Goal: Transaction & Acquisition: Book appointment/travel/reservation

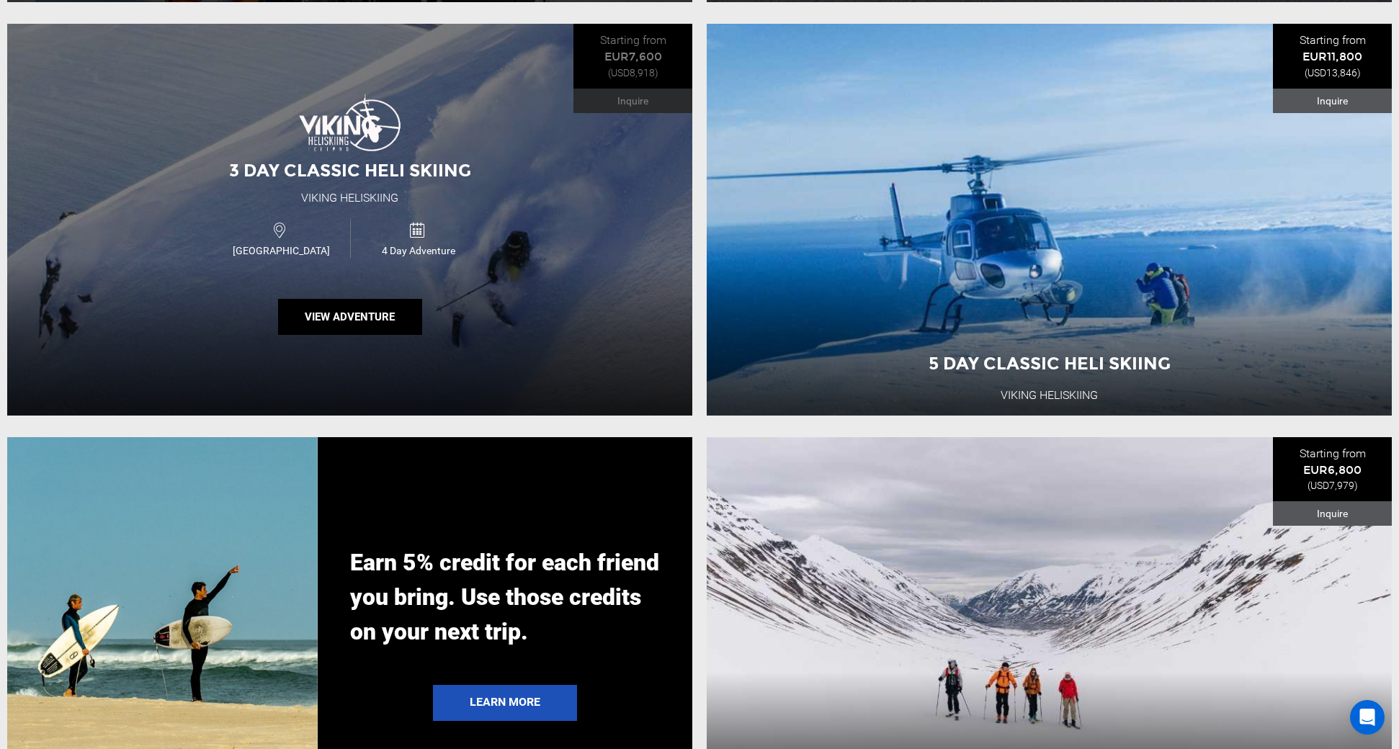
scroll to position [2698, 0]
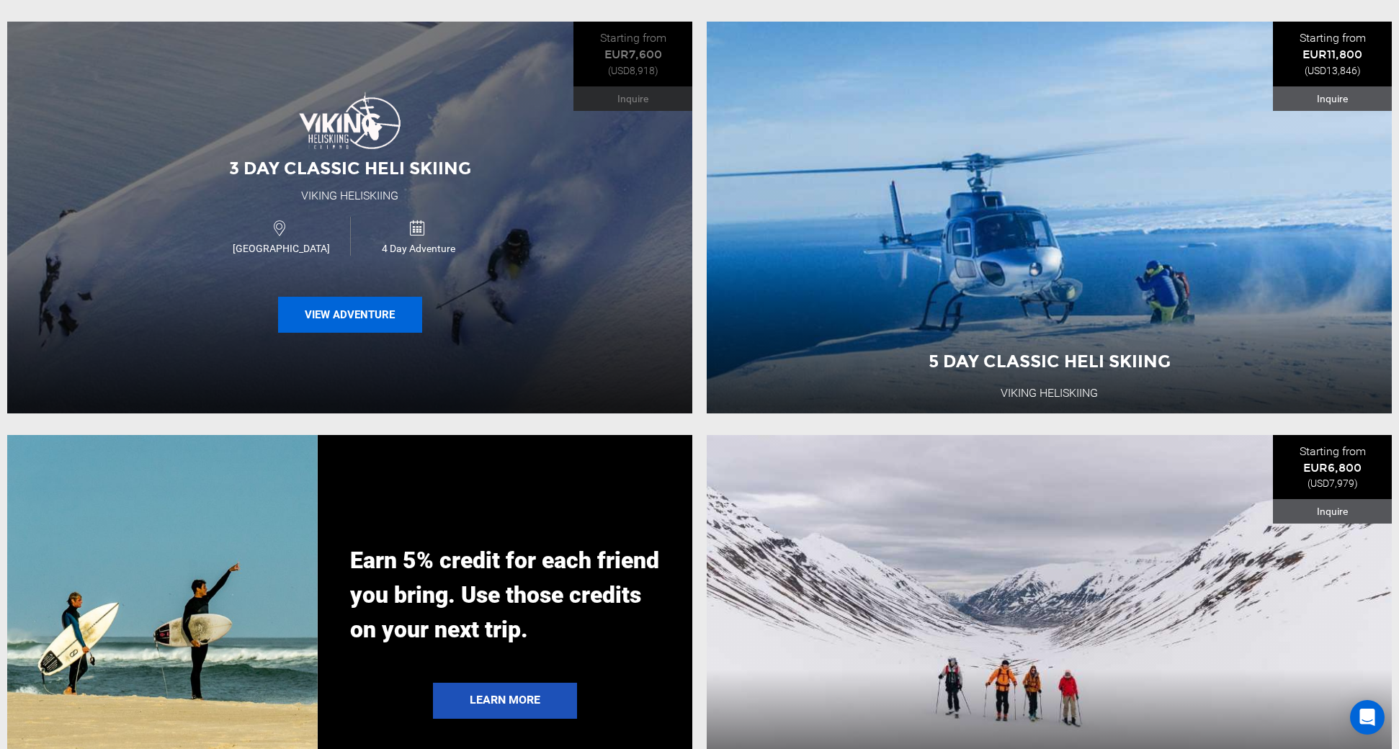
click at [341, 315] on button "View Adventure" at bounding box center [350, 315] width 144 height 36
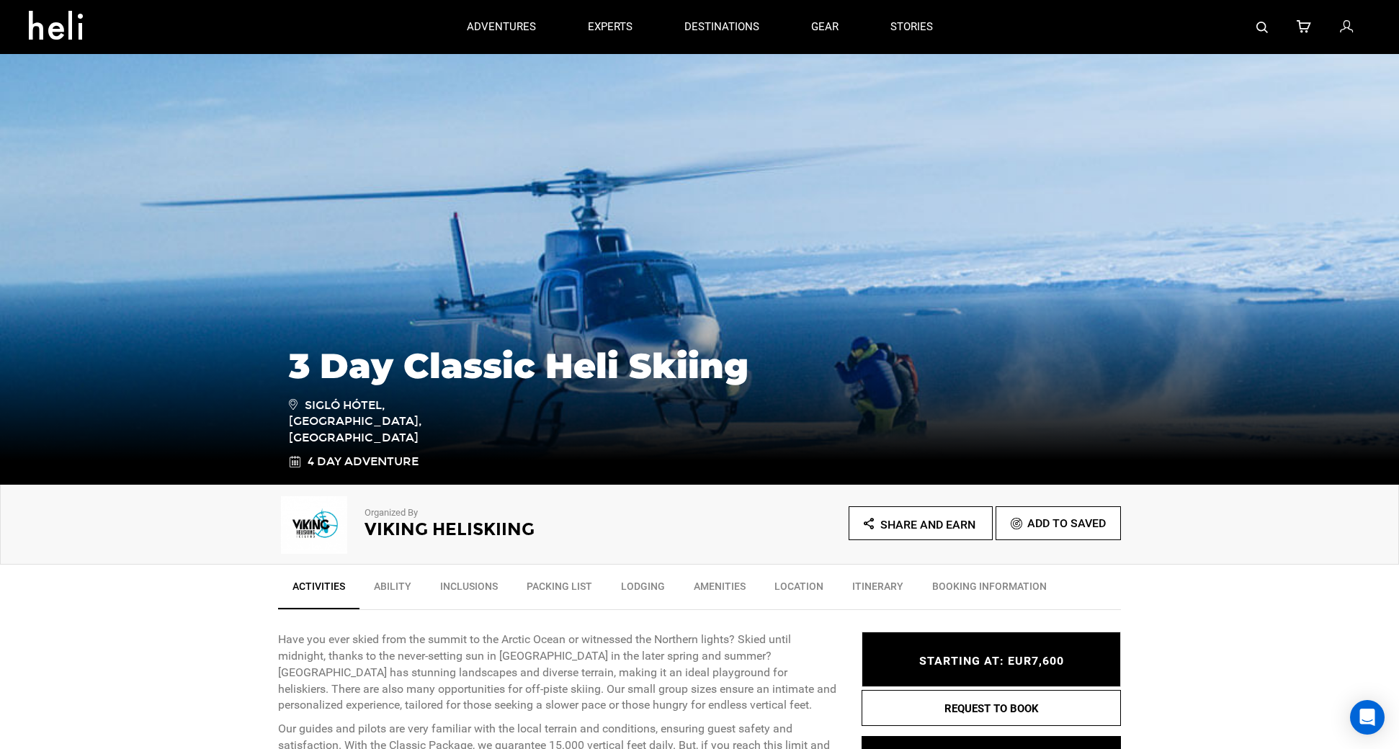
type input "Ski & Ride"
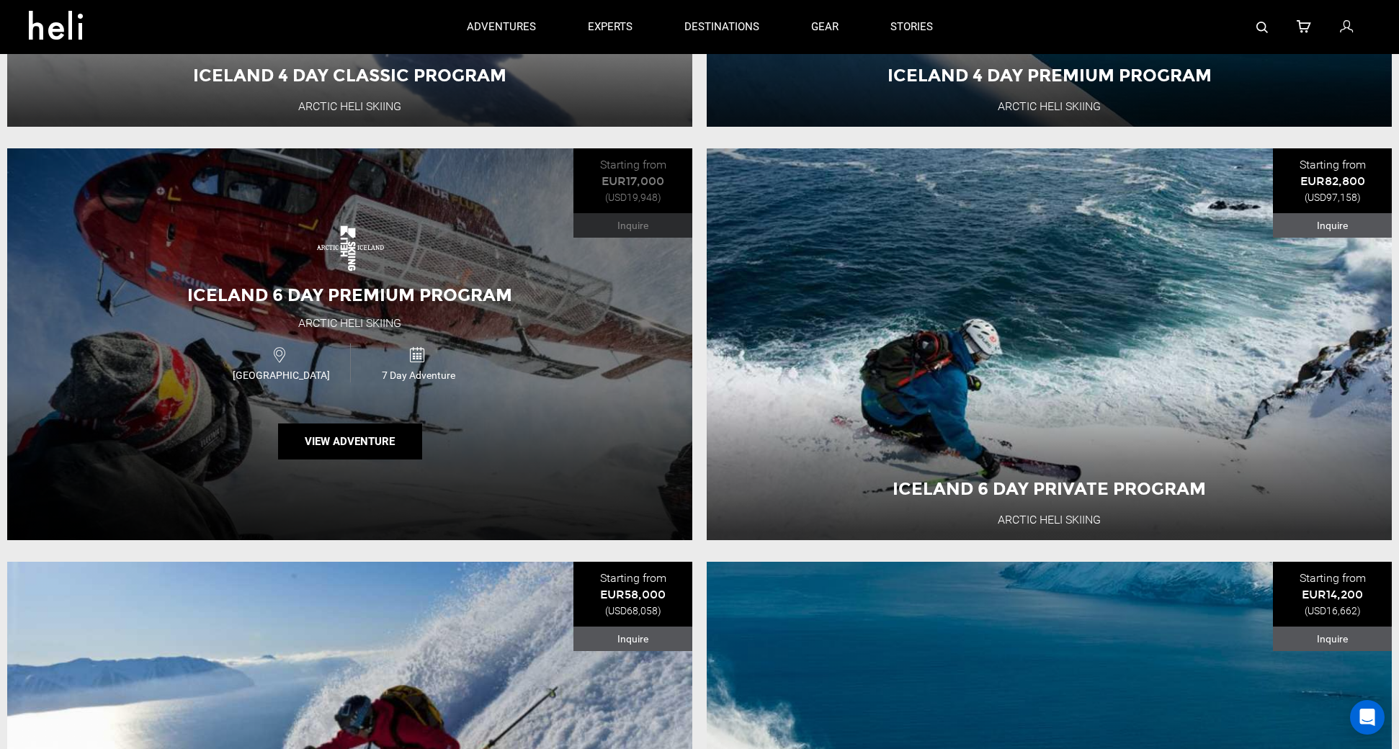
scroll to position [501, 0]
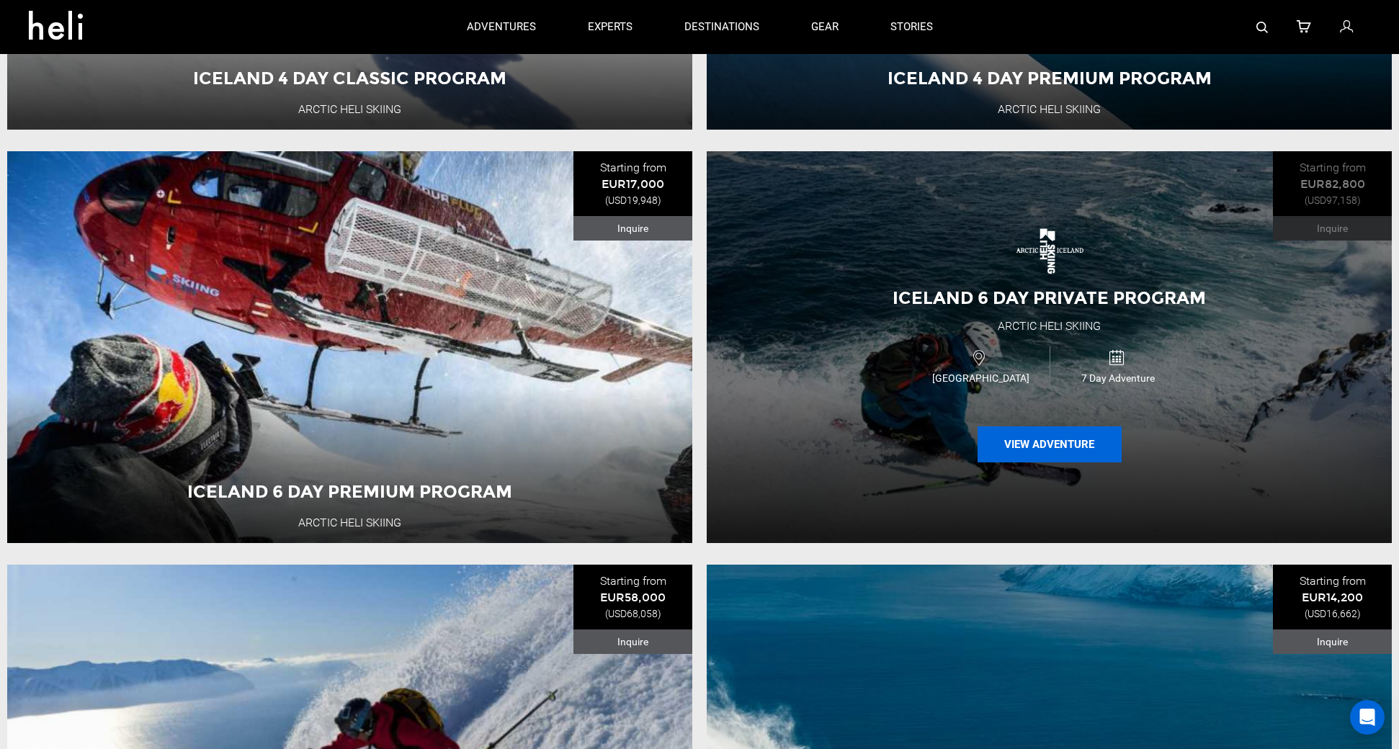
click at [1056, 450] on button "View Adventure" at bounding box center [1050, 445] width 144 height 36
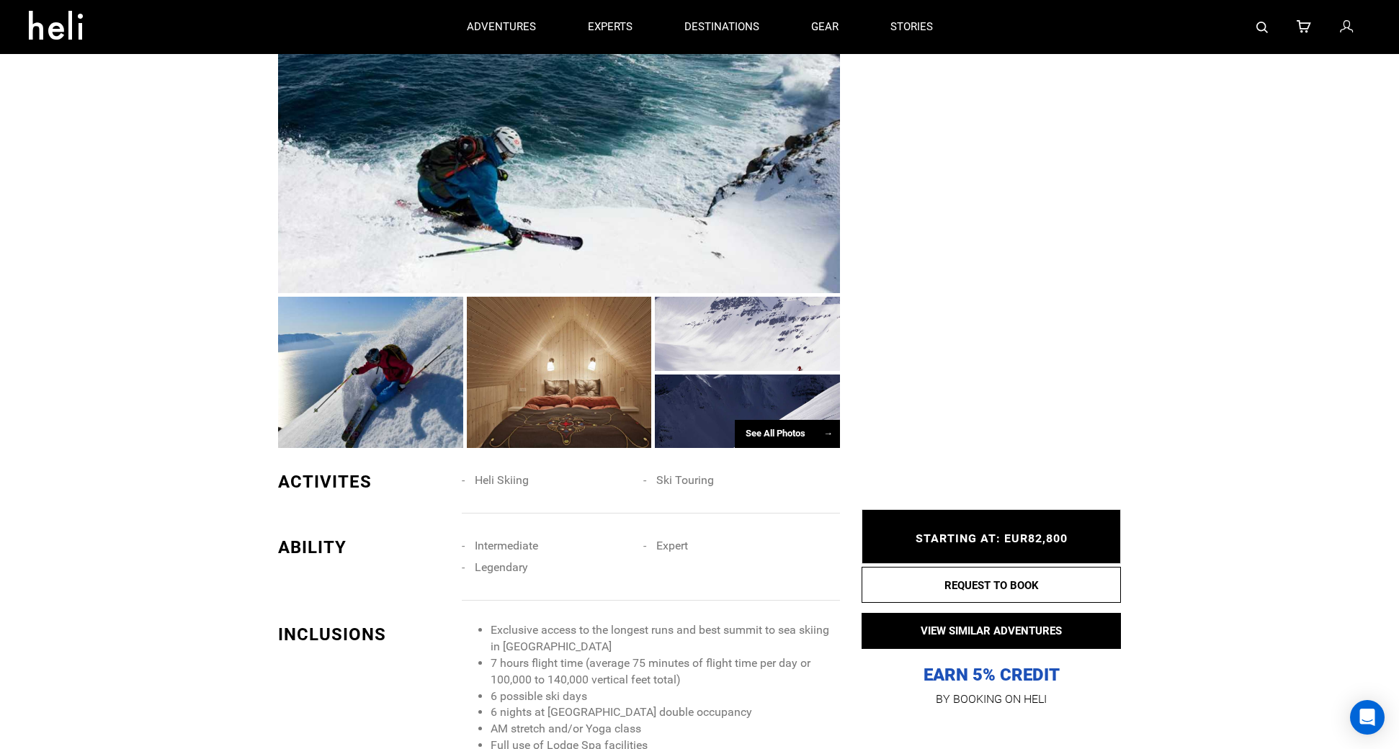
scroll to position [1125, 0]
click at [669, 540] on span "Expert" at bounding box center [672, 547] width 32 height 14
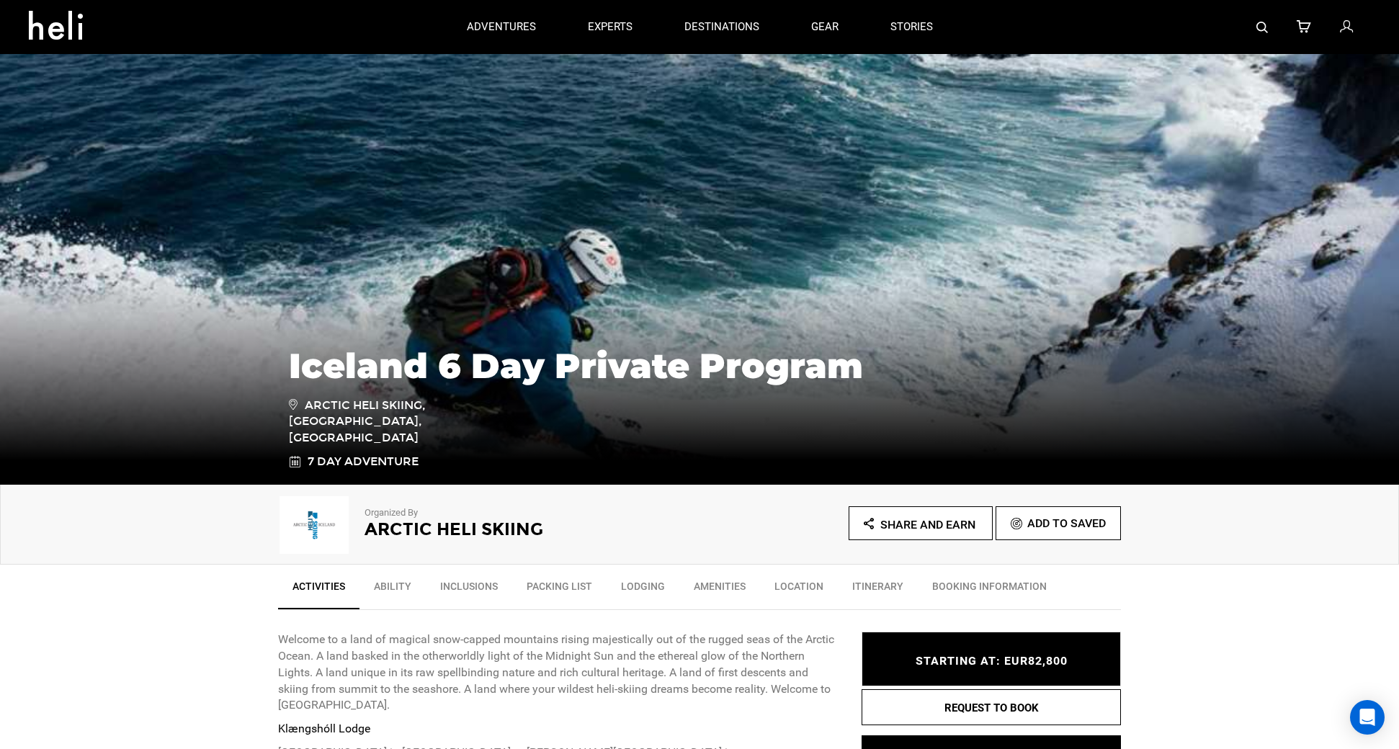
scroll to position [0, 0]
type input "Ski & Ride"
